Goal: Task Accomplishment & Management: Manage account settings

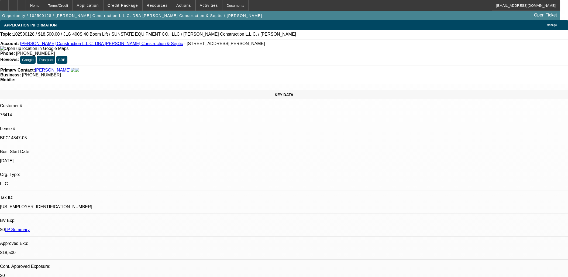
select select "0"
select select "2"
select select "0"
select select "6"
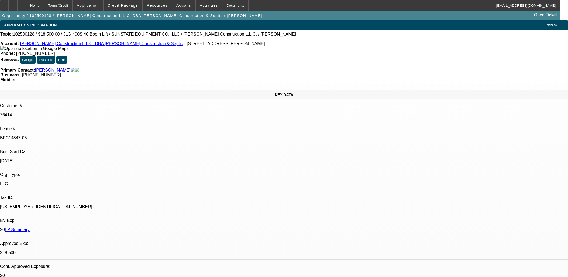
select select "0"
select select "2"
select select "0"
select select "6"
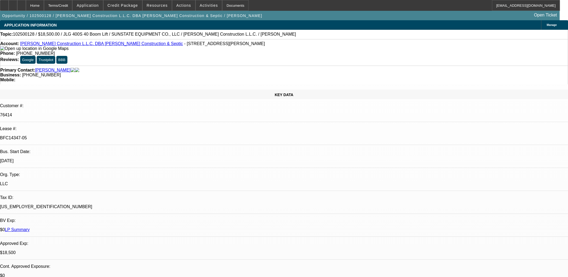
select select "0"
select select "2"
select select "0"
select select "6"
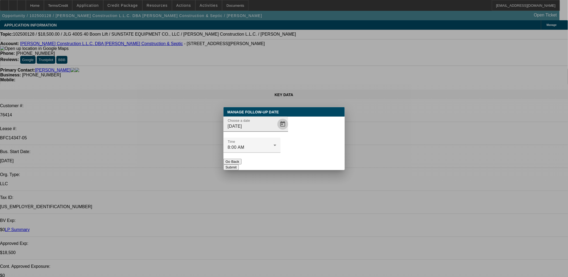
click at [276, 130] on span "Open calendar" at bounding box center [282, 123] width 13 height 13
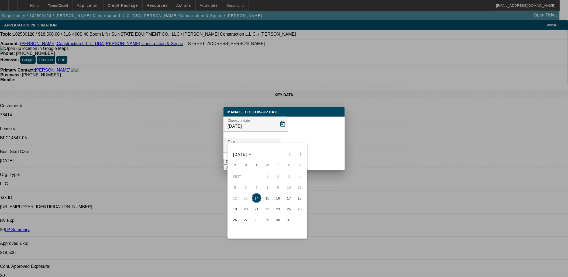
click at [265, 201] on span "15" at bounding box center [267, 198] width 10 height 10
type input "10/15/2025"
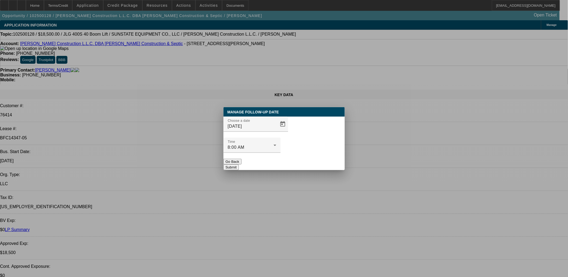
click at [239, 164] on button "Submit" at bounding box center [230, 167] width 15 height 6
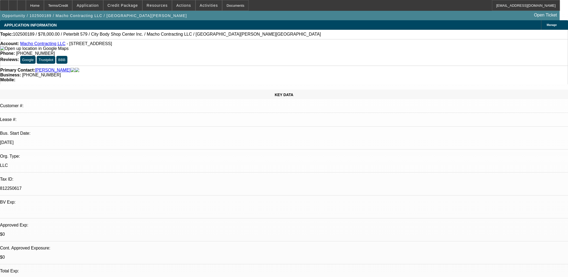
select select "0"
select select "2"
select select "0"
select select "6"
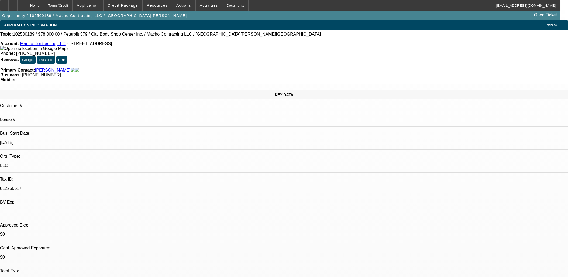
select select "0"
select select "2"
select select "0"
select select "6"
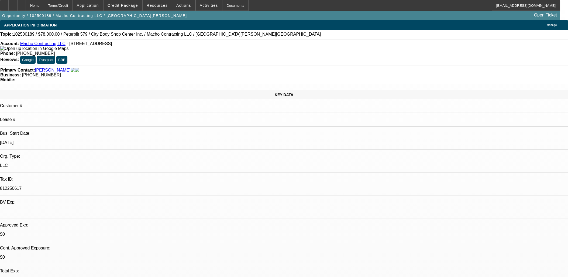
select select "0"
select select "2"
select select "0"
select select "6"
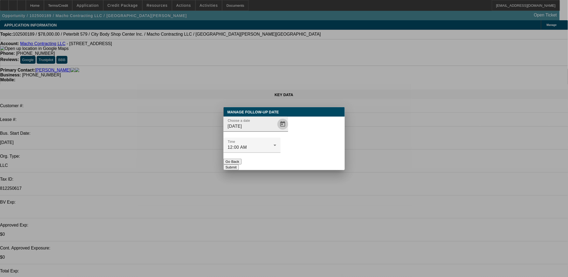
click at [276, 130] on span "Open calendar" at bounding box center [282, 123] width 13 height 13
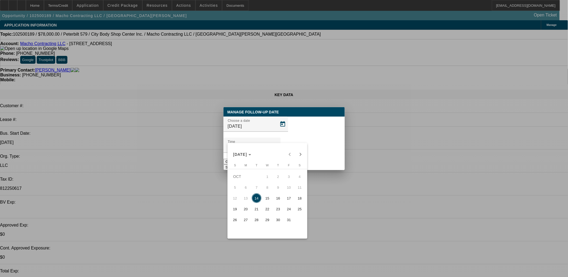
click at [270, 202] on span "15" at bounding box center [267, 198] width 10 height 10
type input "10/15/2025"
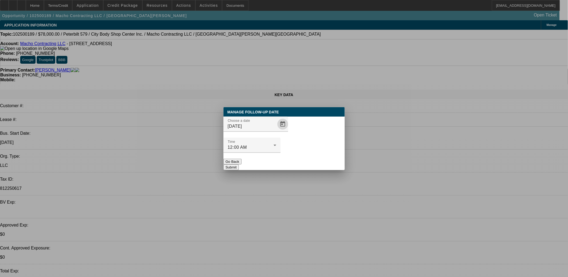
click at [239, 164] on button "Submit" at bounding box center [230, 167] width 15 height 6
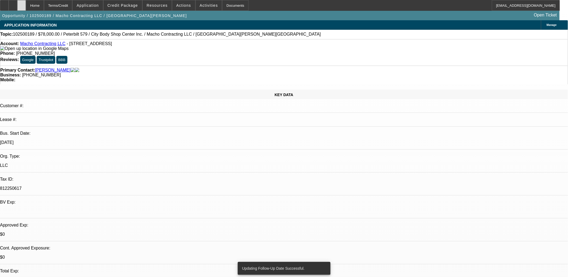
click at [26, 2] on div at bounding box center [21, 5] width 9 height 11
select select "0"
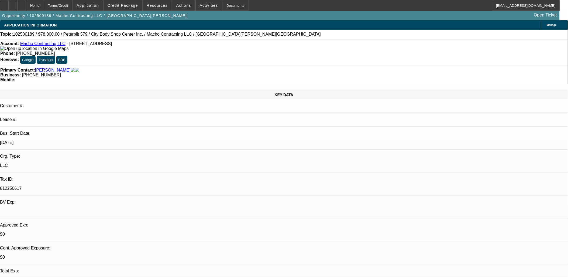
select select "0"
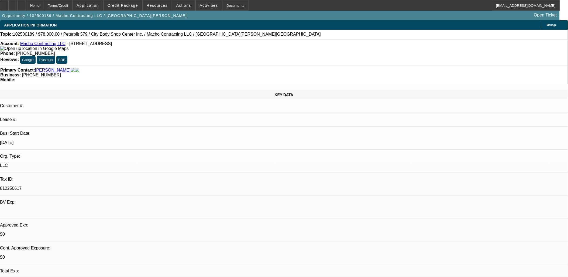
select select "1"
select select "2"
select select "6"
select select "1"
select select "2"
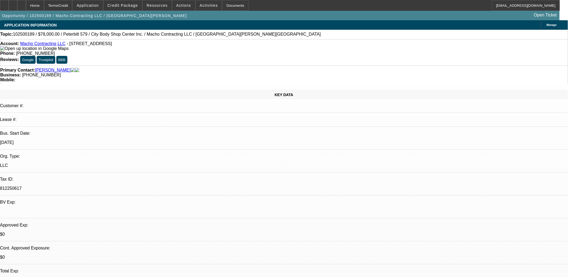
select select "6"
select select "1"
select select "2"
select select "6"
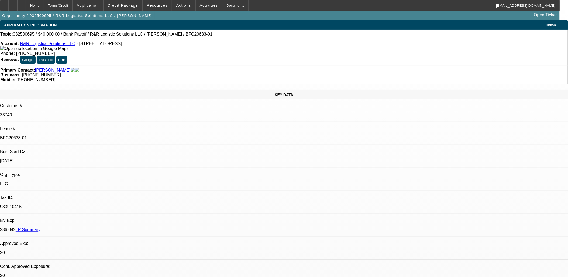
select select "0"
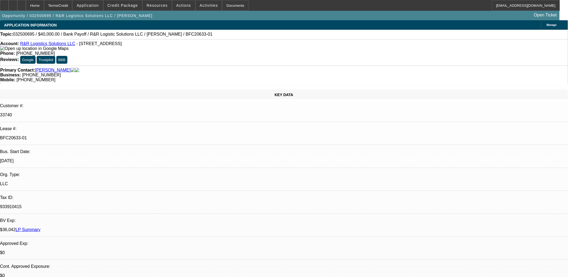
select select "0"
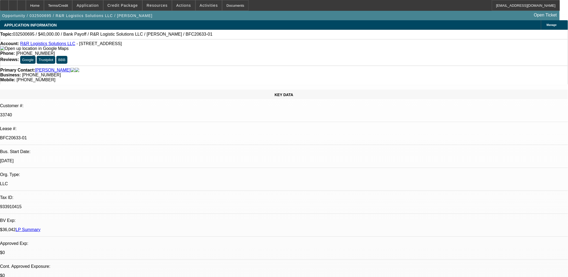
select select "2"
select select "0"
select select "1"
select select "2"
select select "6"
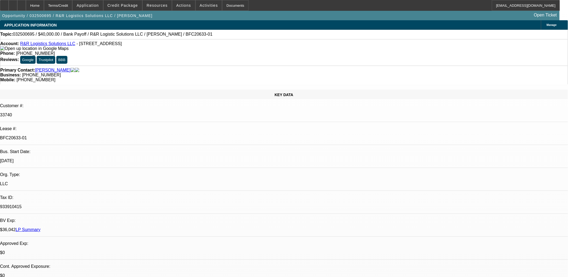
select select "1"
select select "2"
select select "6"
select select "1"
select select "2"
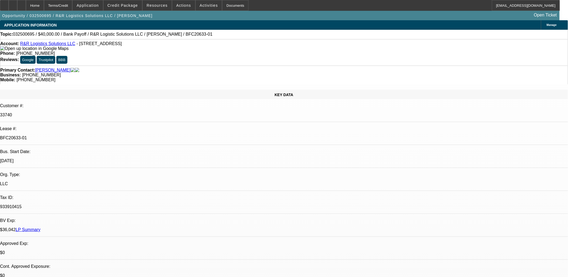
select select "6"
select select "1"
select select "2"
select select "6"
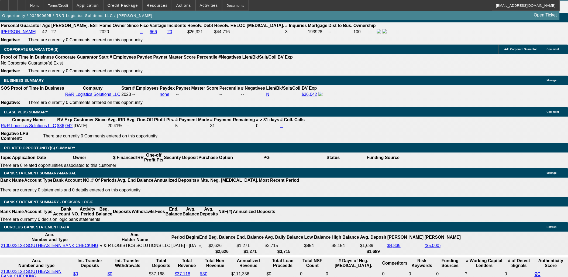
scroll to position [838, 0]
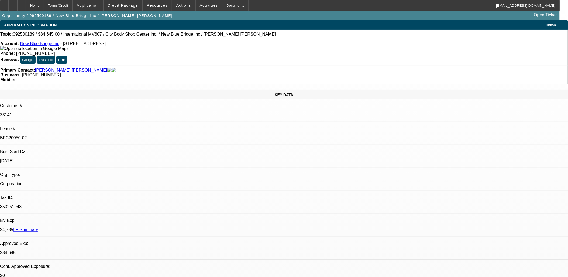
select select "0"
select select "2"
select select "0.1"
select select "2"
select select "0.1"
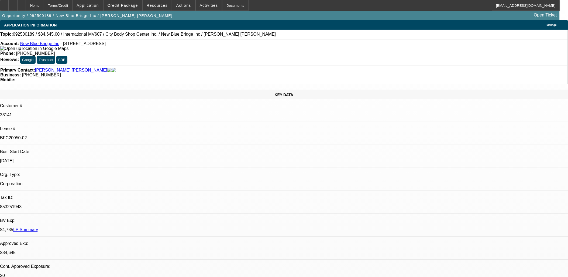
select select "0"
select select "2"
select select "0.1"
select select "0"
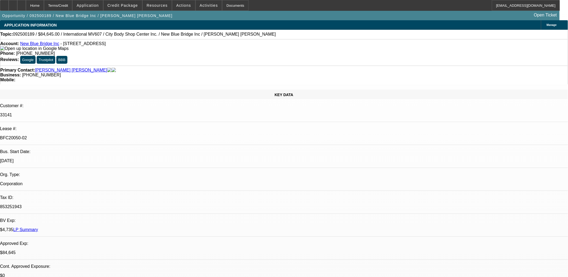
select select "0.1"
select select "1"
select select "2"
select select "4"
select select "1"
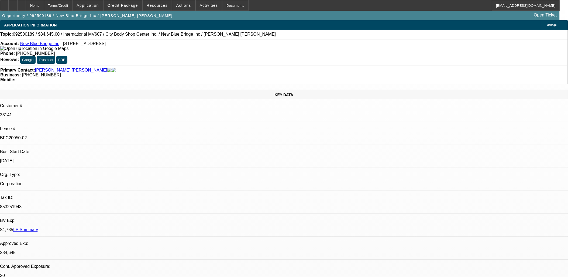
select select "2"
select select "4"
select select "1"
select select "2"
select select "4"
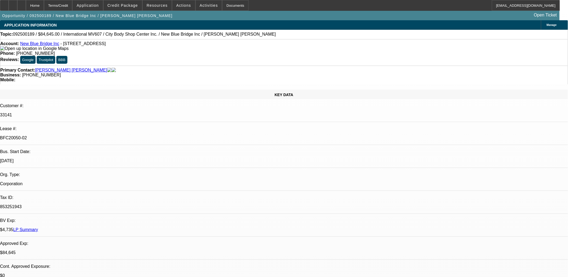
select select "1"
select select "2"
select select "4"
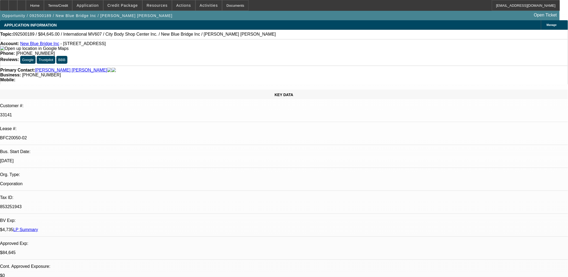
scroll to position [58, 0]
